Goal: Information Seeking & Learning: Find specific fact

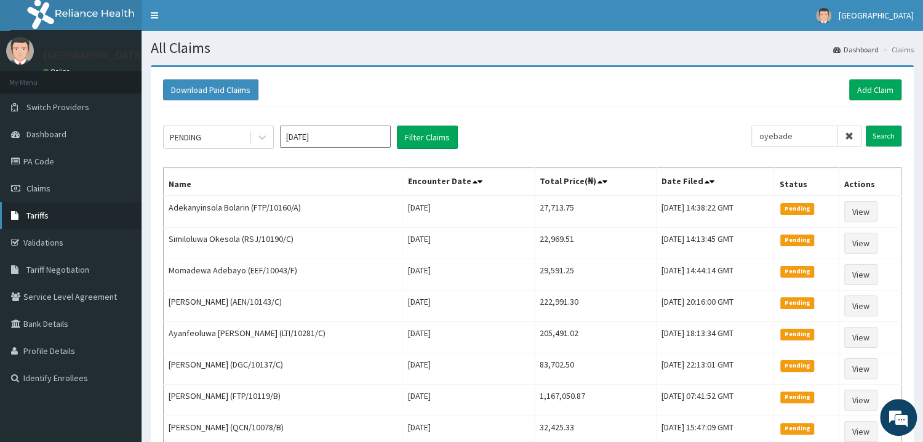
click at [25, 215] on link "Tariffs" at bounding box center [70, 215] width 141 height 27
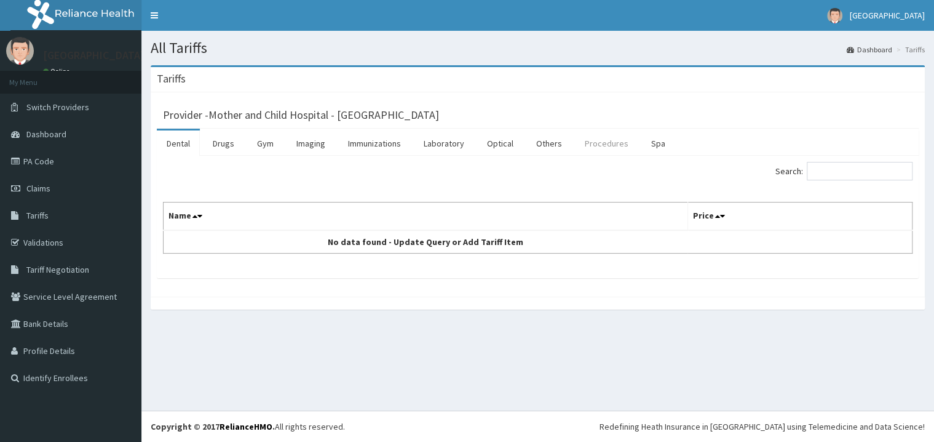
click at [611, 142] on link "Procedures" at bounding box center [606, 143] width 63 height 26
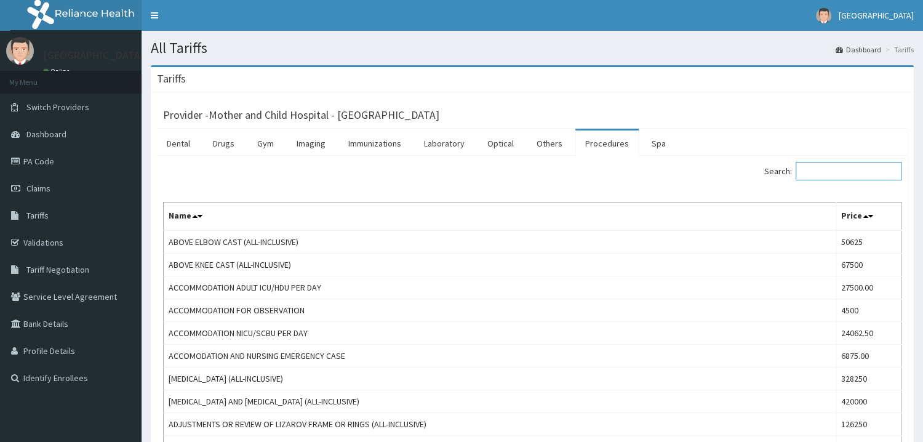
click at [825, 177] on input "Search:" at bounding box center [848, 171] width 106 height 18
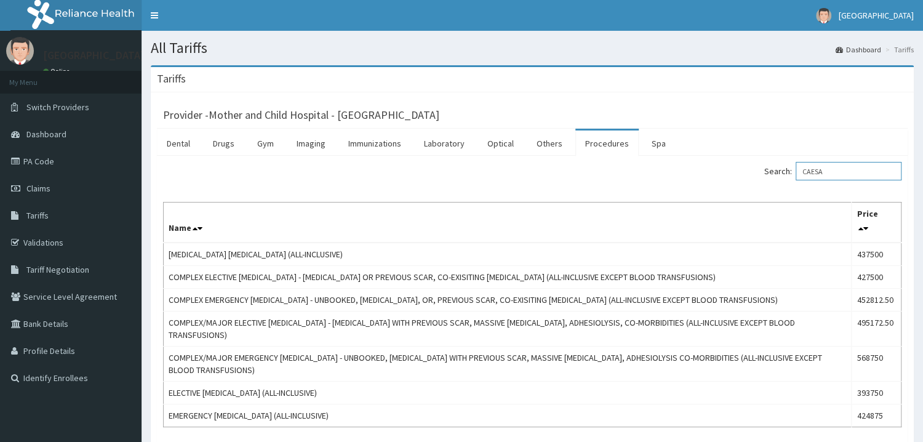
type input "CAESA"
click at [48, 165] on link "PA Code" at bounding box center [70, 161] width 141 height 27
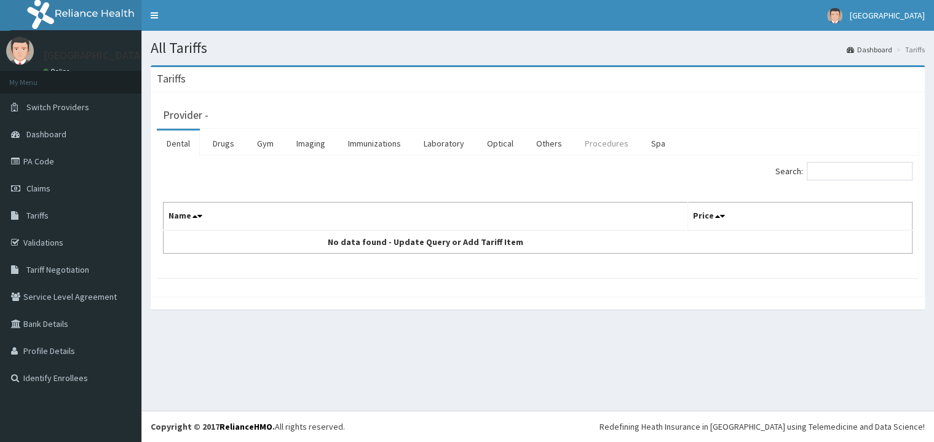
click at [592, 143] on link "Procedures" at bounding box center [606, 143] width 63 height 26
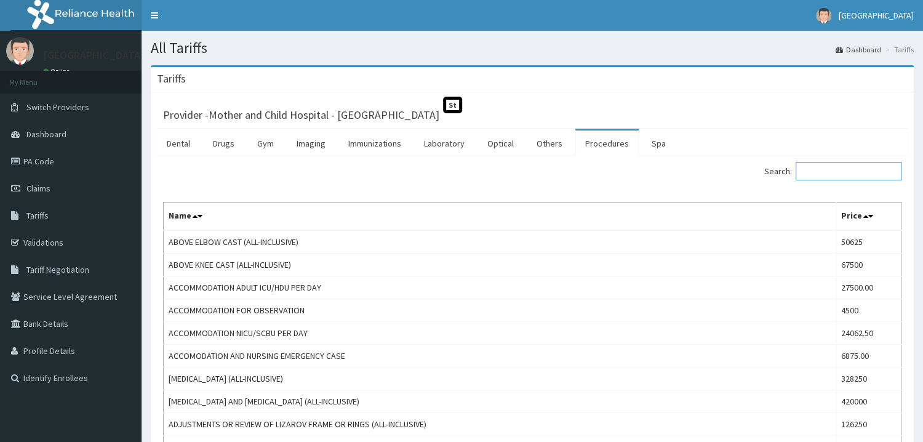
click at [851, 170] on input "Search:" at bounding box center [848, 171] width 106 height 18
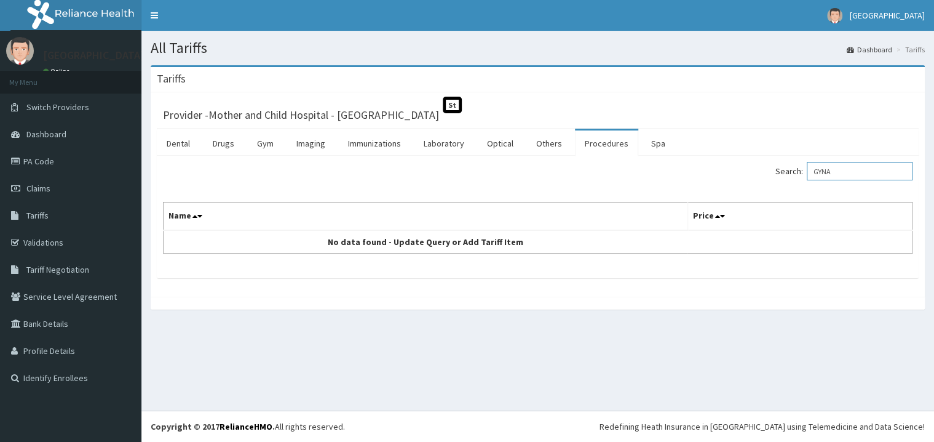
drag, startPoint x: 859, startPoint y: 171, endPoint x: 810, endPoint y: 172, distance: 49.2
click at [810, 172] on input "GYNA" at bounding box center [860, 171] width 106 height 18
click at [810, 172] on label "Search: GYNA" at bounding box center [844, 171] width 137 height 18
click at [810, 172] on input "GYNA" at bounding box center [860, 171] width 106 height 18
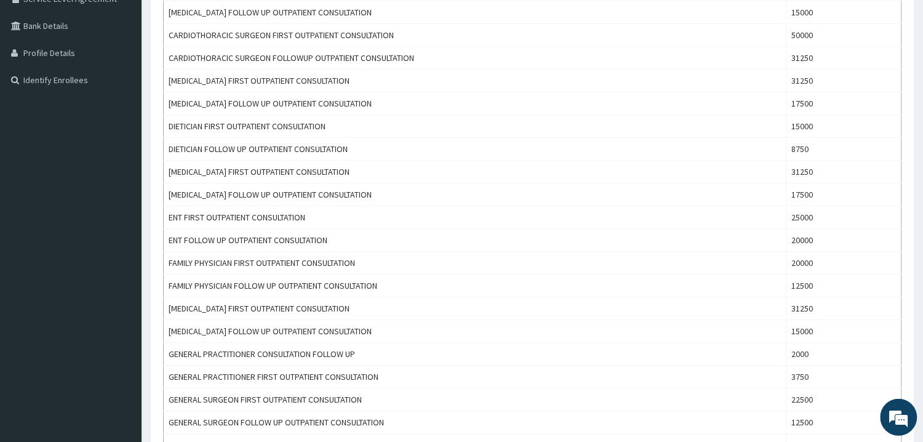
scroll to position [132, 0]
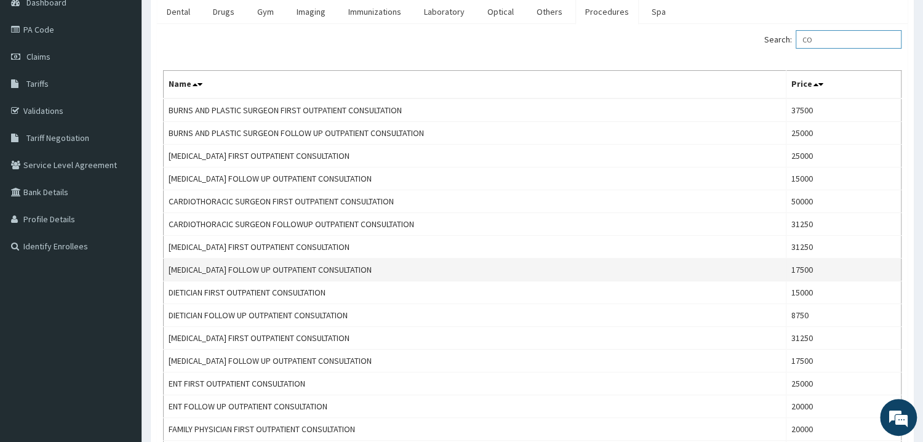
type input "C"
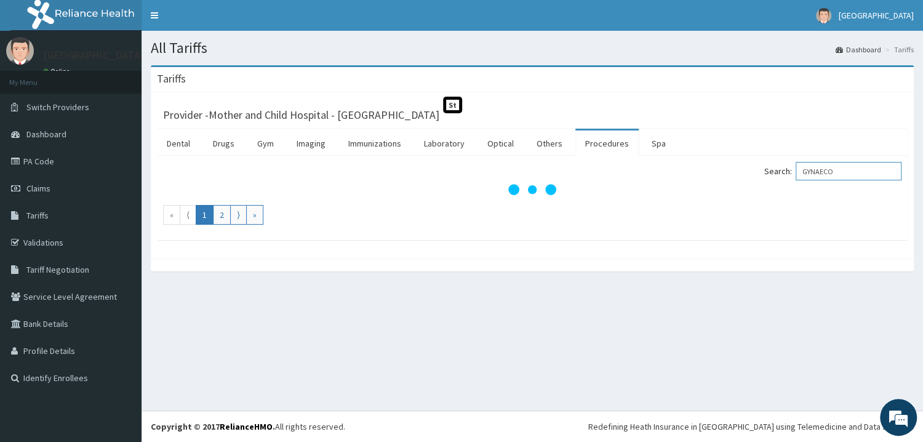
scroll to position [0, 0]
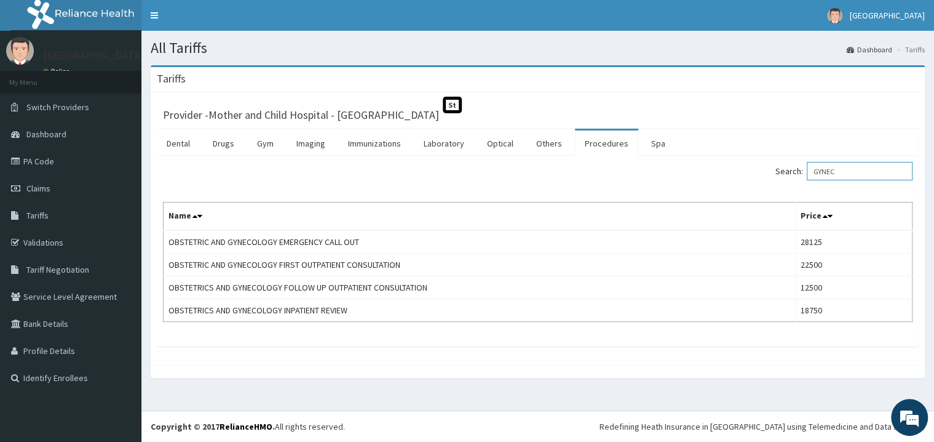
drag, startPoint x: 850, startPoint y: 171, endPoint x: 788, endPoint y: 174, distance: 62.2
click at [807, 169] on input "GYNEC" at bounding box center [860, 171] width 106 height 18
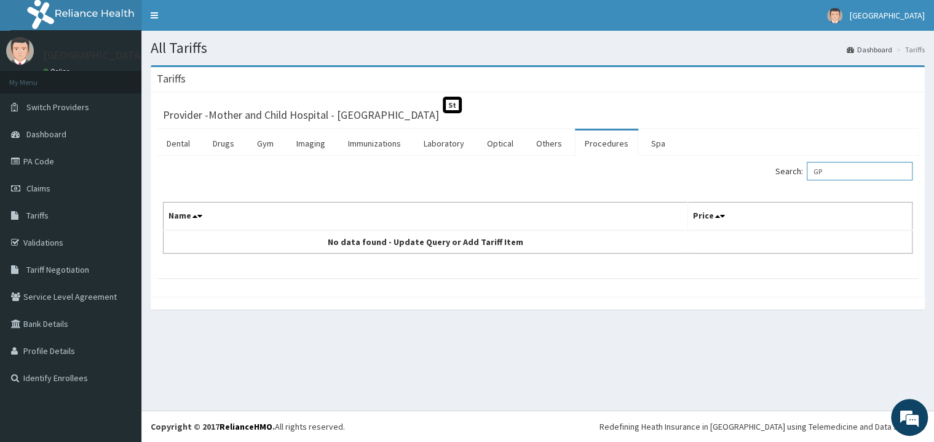
drag, startPoint x: 848, startPoint y: 173, endPoint x: 764, endPoint y: 154, distance: 85.7
click at [807, 162] on input "GP" at bounding box center [860, 171] width 106 height 18
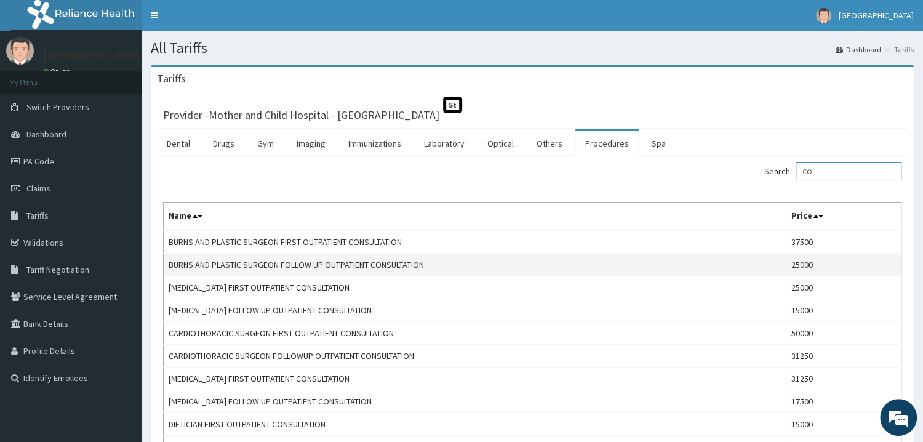
type input "C"
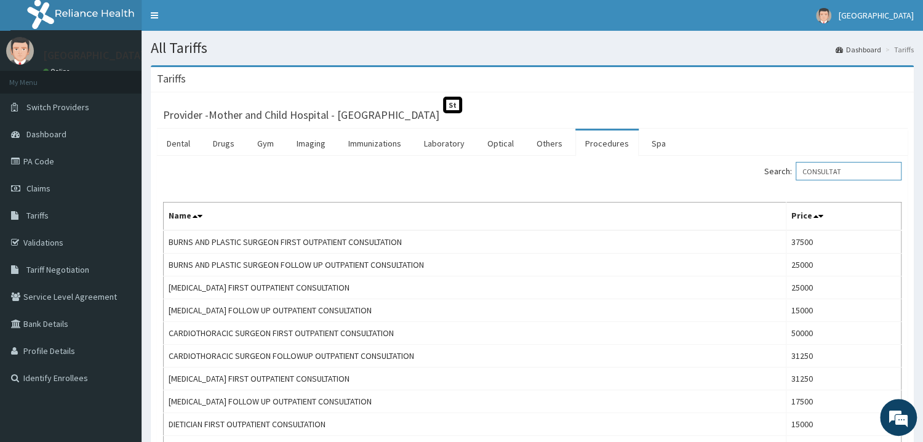
drag, startPoint x: 865, startPoint y: 173, endPoint x: 766, endPoint y: 167, distance: 99.2
click at [795, 167] on input "CONSULTAT" at bounding box center [848, 171] width 106 height 18
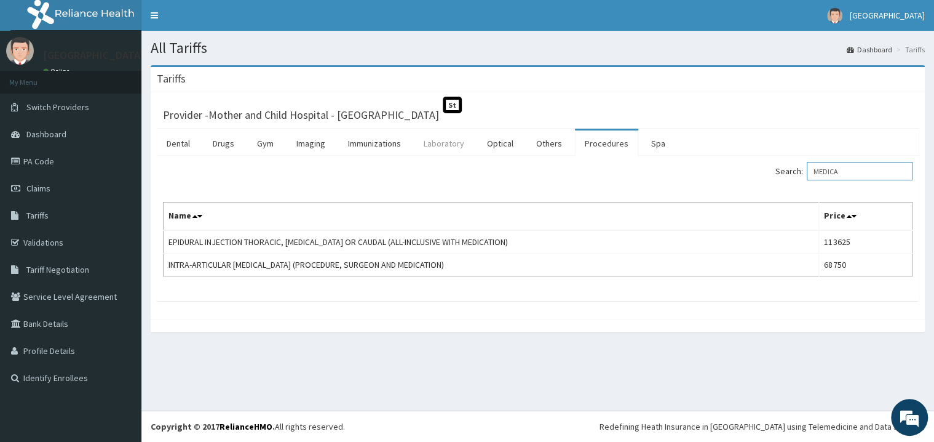
type input "MEDICA"
click at [451, 145] on link "Laboratory" at bounding box center [444, 143] width 60 height 26
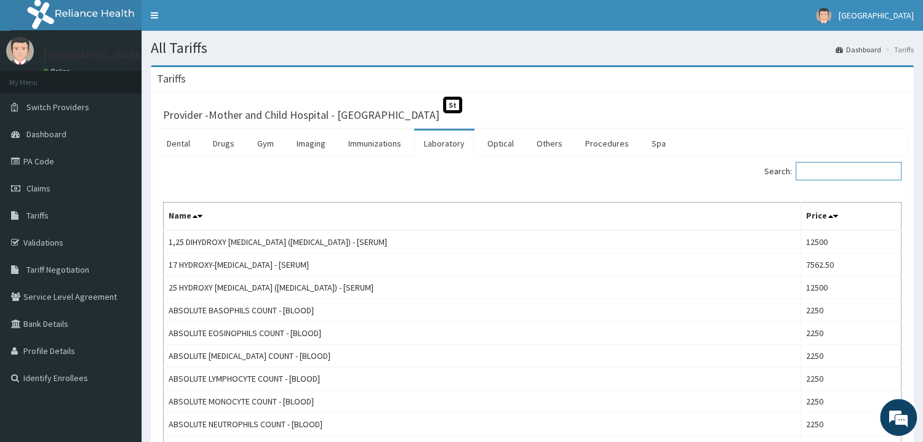
click at [824, 172] on input "Search:" at bounding box center [848, 171] width 106 height 18
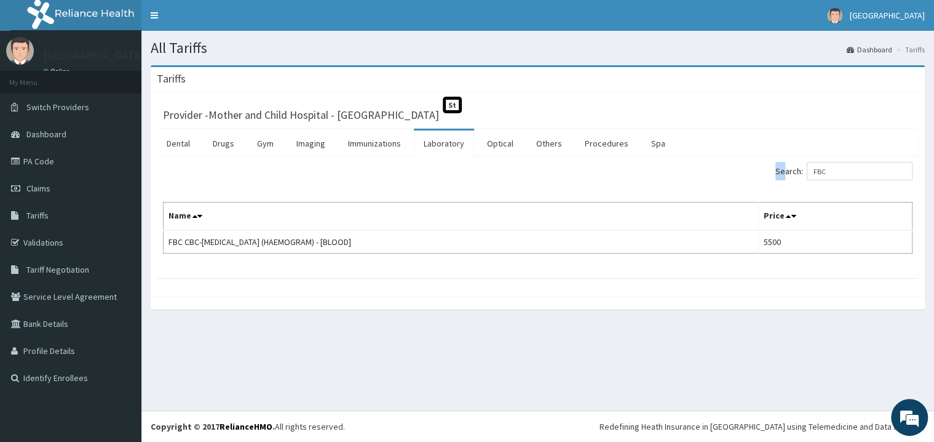
drag, startPoint x: 854, startPoint y: 161, endPoint x: 795, endPoint y: 172, distance: 60.7
click at [795, 172] on div "Search: FBC Name Price FBC CBC-COMPLETE BLOOD COUNT (HAEMOGRAM) - [BLOOD] 5500" at bounding box center [538, 217] width 762 height 122
drag, startPoint x: 840, startPoint y: 172, endPoint x: 801, endPoint y: 171, distance: 39.4
click at [807, 171] on input "FBC" at bounding box center [860, 171] width 106 height 18
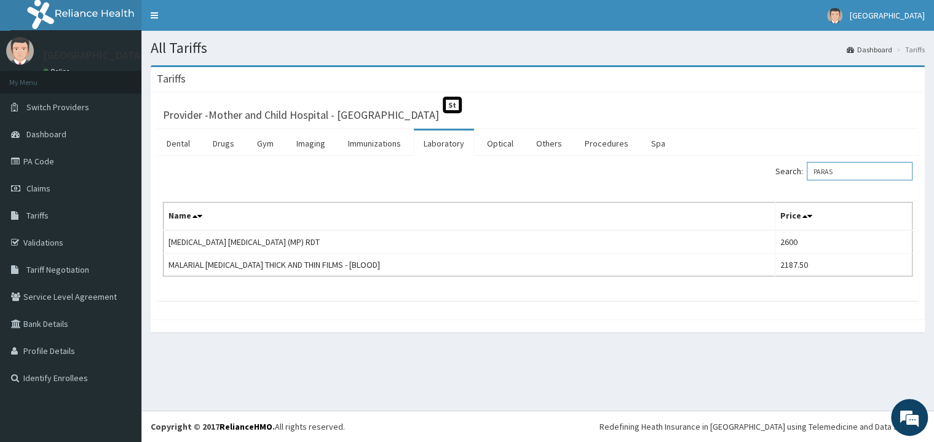
type input "PARAS"
